Goal: Transaction & Acquisition: Purchase product/service

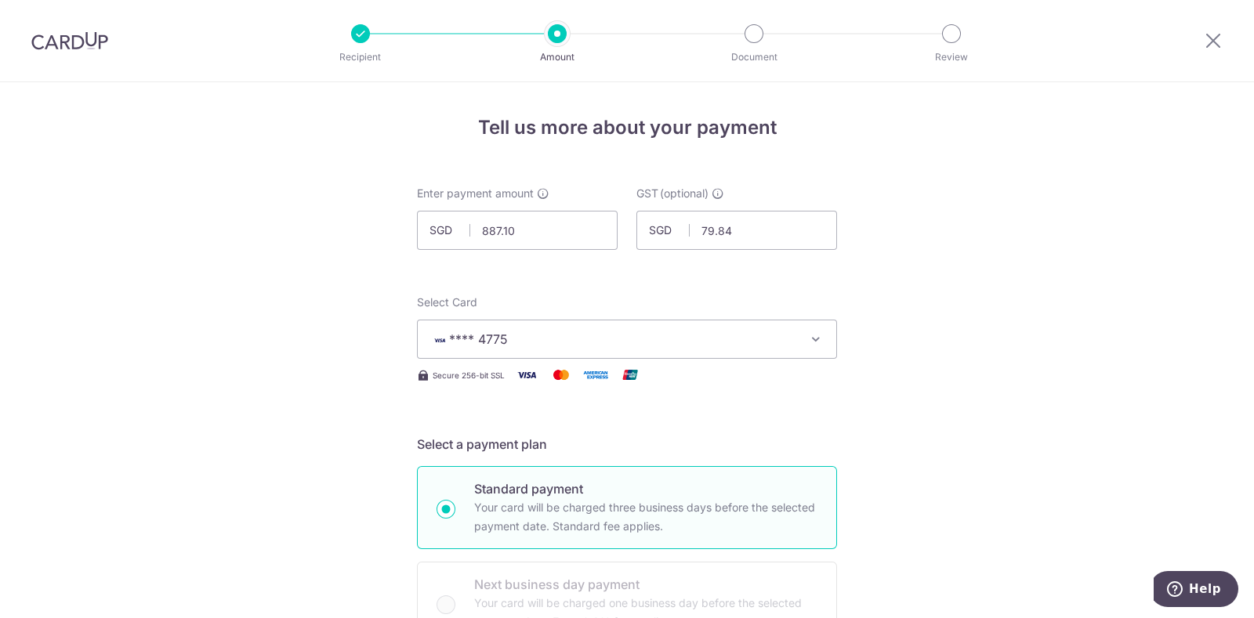
scroll to position [1086, 0]
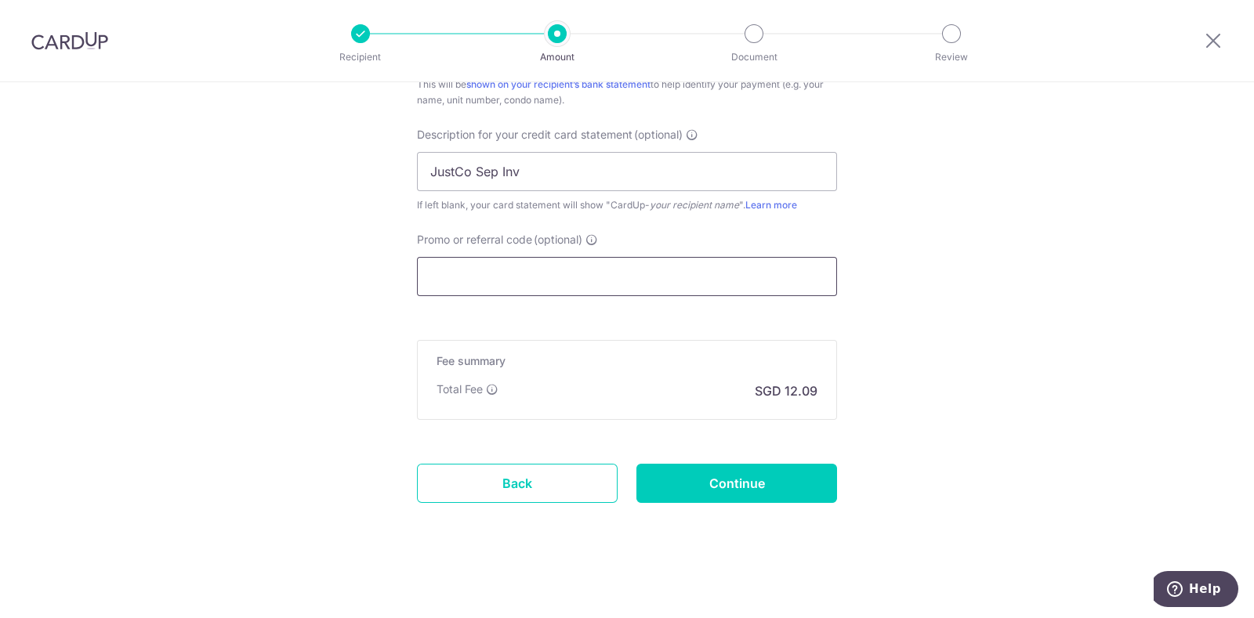
click at [457, 257] on input "Promo or referral code (optional)" at bounding box center [627, 276] width 420 height 39
drag, startPoint x: 709, startPoint y: 486, endPoint x: 702, endPoint y: 476, distance: 12.4
click at [708, 485] on input "Continue" at bounding box center [736, 483] width 201 height 39
type input "Create Schedule"
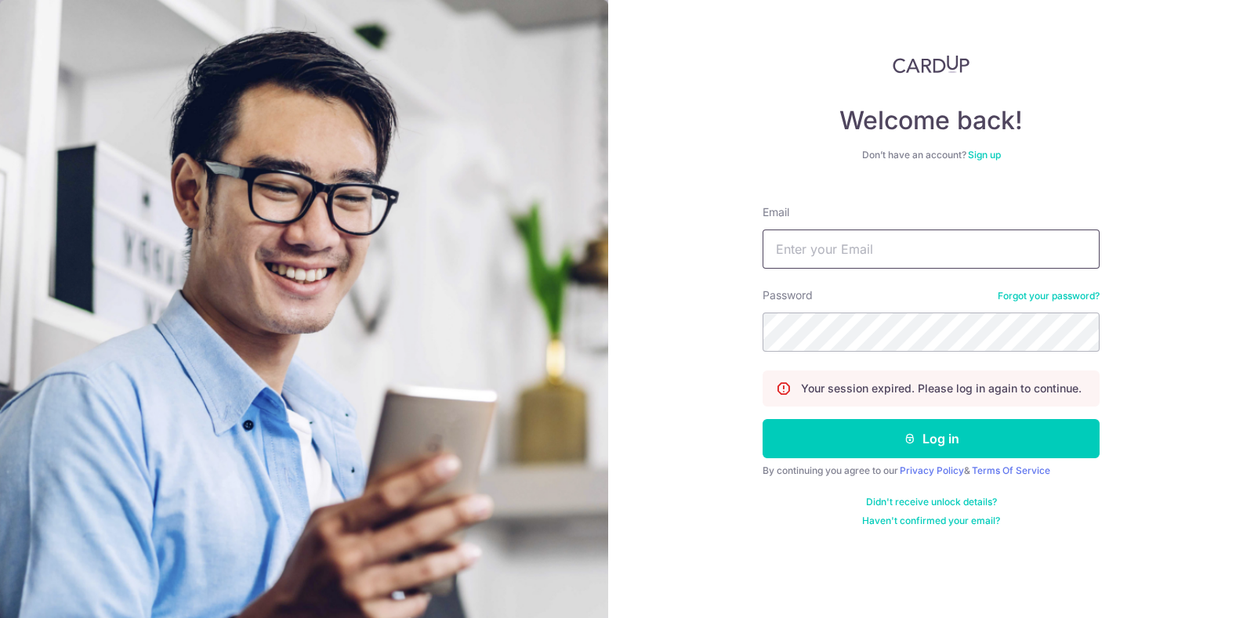
click at [882, 245] on input "Email" at bounding box center [930, 249] width 337 height 39
click at [0, 617] on nordpass-autofill-portal at bounding box center [0, 618] width 0 height 0
type input "song.iivi@solnovate.com"
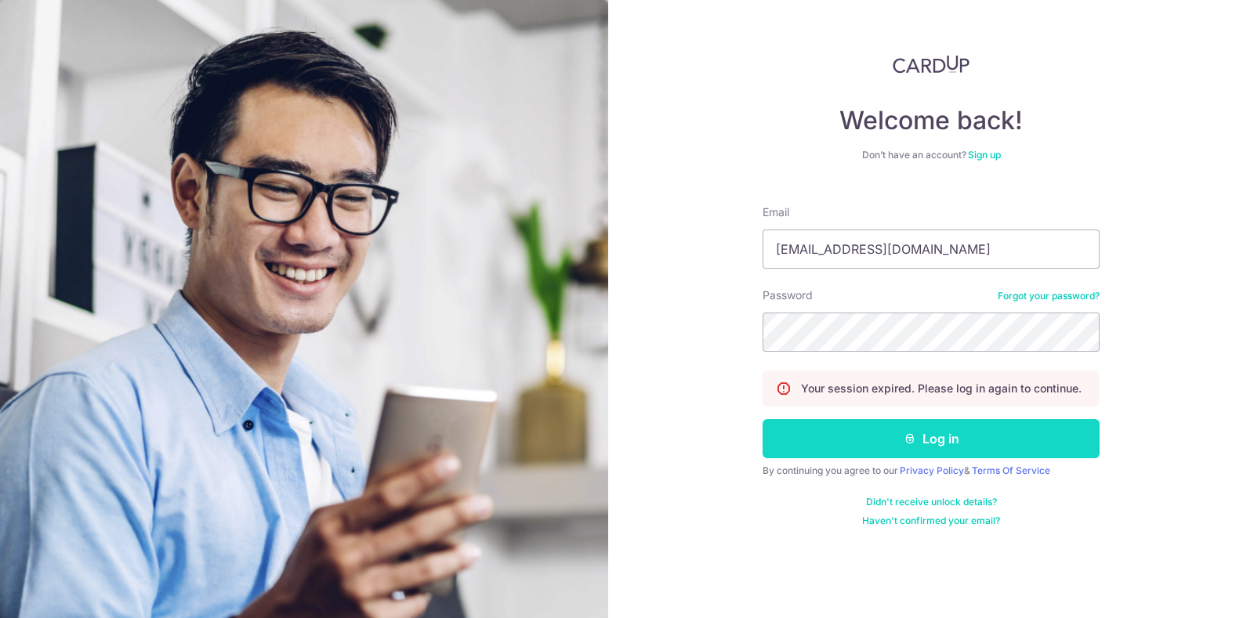
click at [846, 443] on button "Log in" at bounding box center [930, 438] width 337 height 39
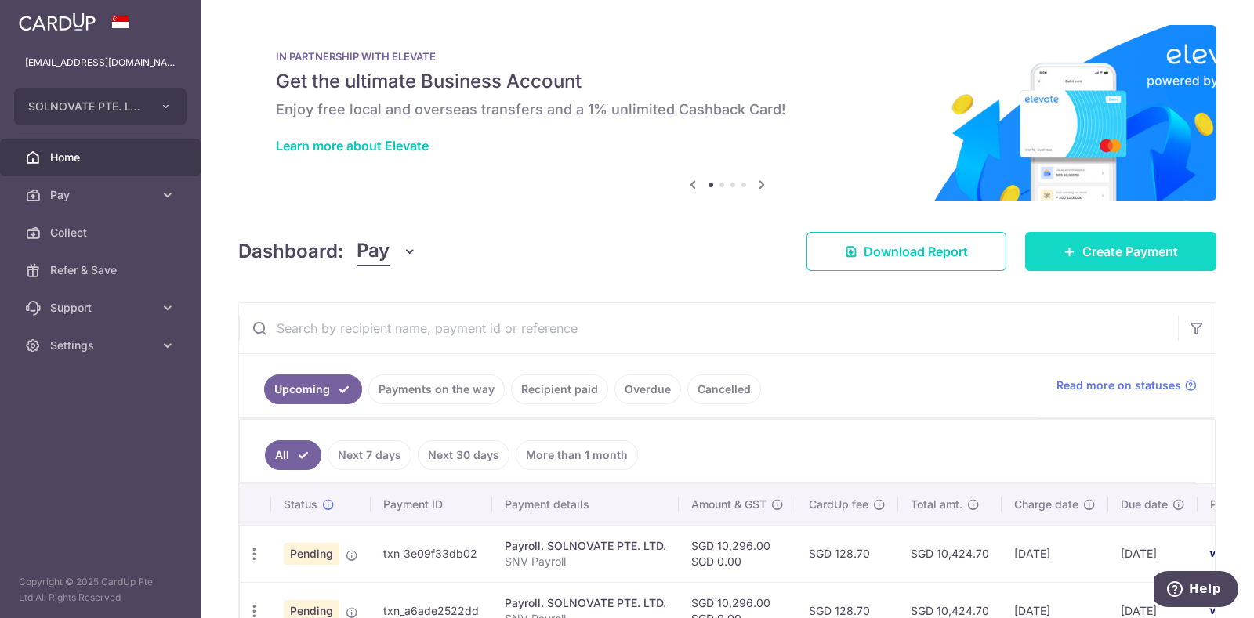
click at [1098, 242] on span "Create Payment" at bounding box center [1130, 251] width 96 height 19
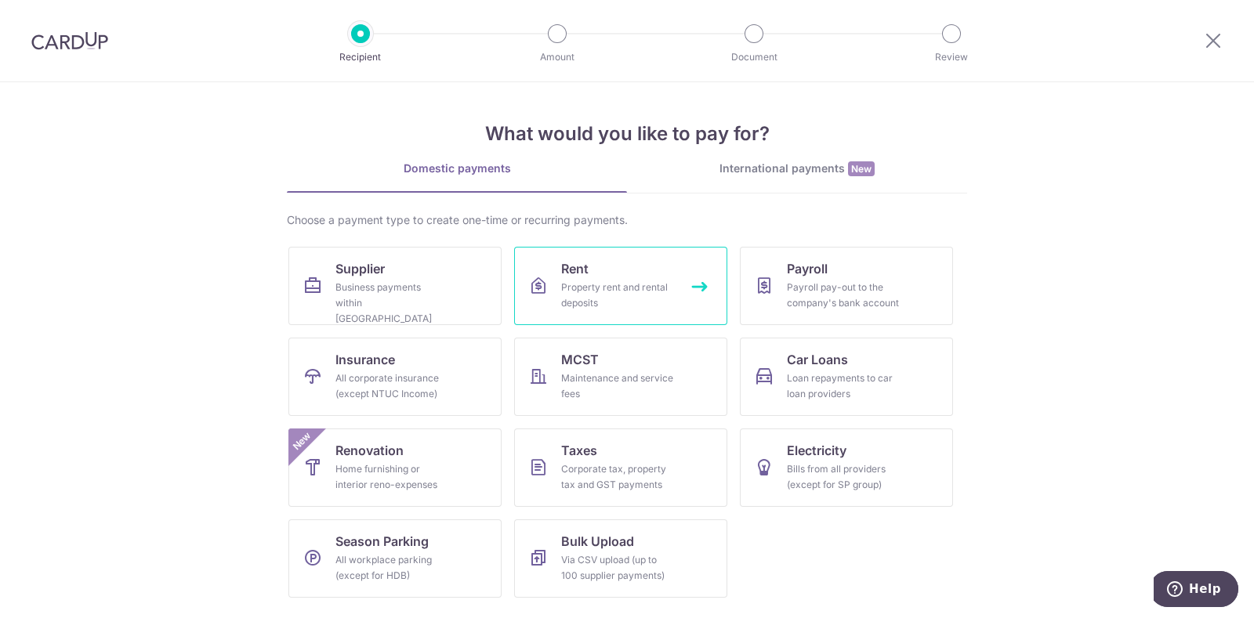
click at [581, 302] on div "Property rent and rental deposits" at bounding box center [617, 295] width 113 height 31
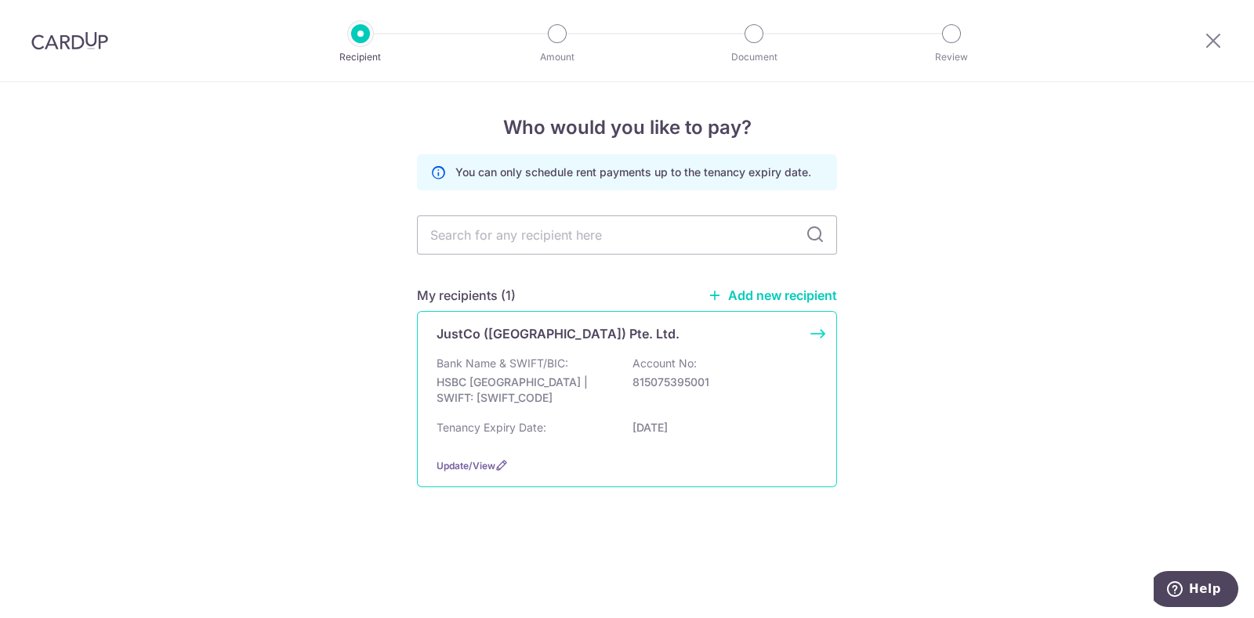
click at [471, 372] on div "Bank Name & SWIFT/BIC: HSBC Hong Kong | SWIFT: HSBCHKHHHKH Account No: 81507539…" at bounding box center [626, 385] width 381 height 58
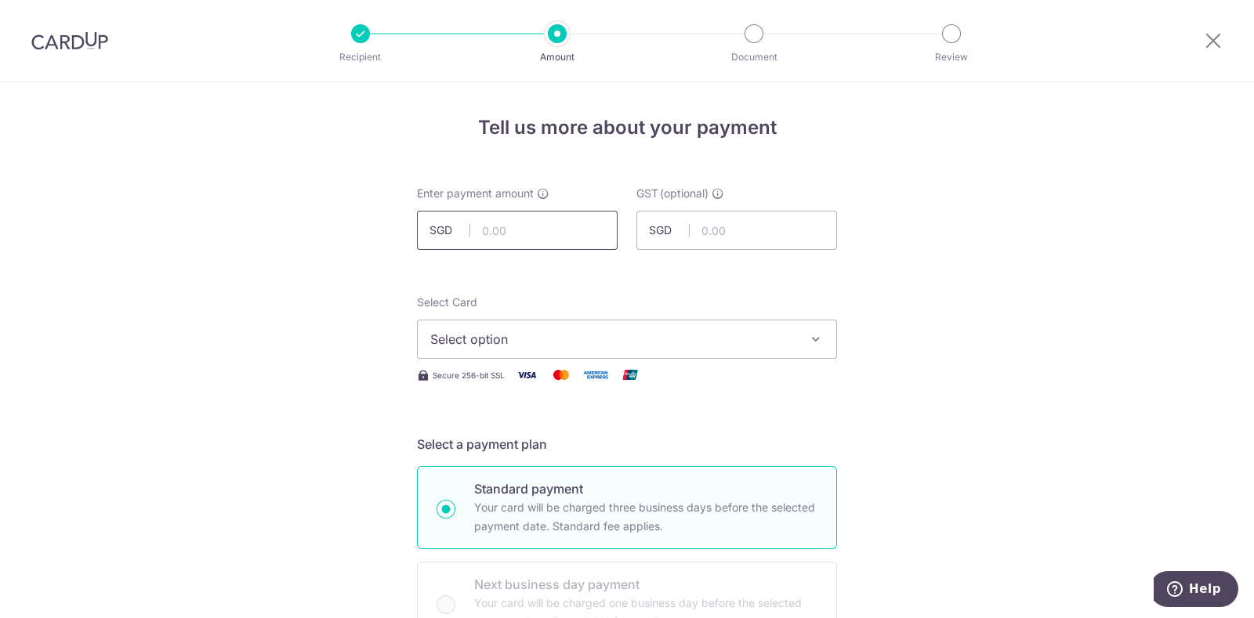
click at [490, 237] on input "text" at bounding box center [517, 230] width 201 height 39
